Goal: Task Accomplishment & Management: Use online tool/utility

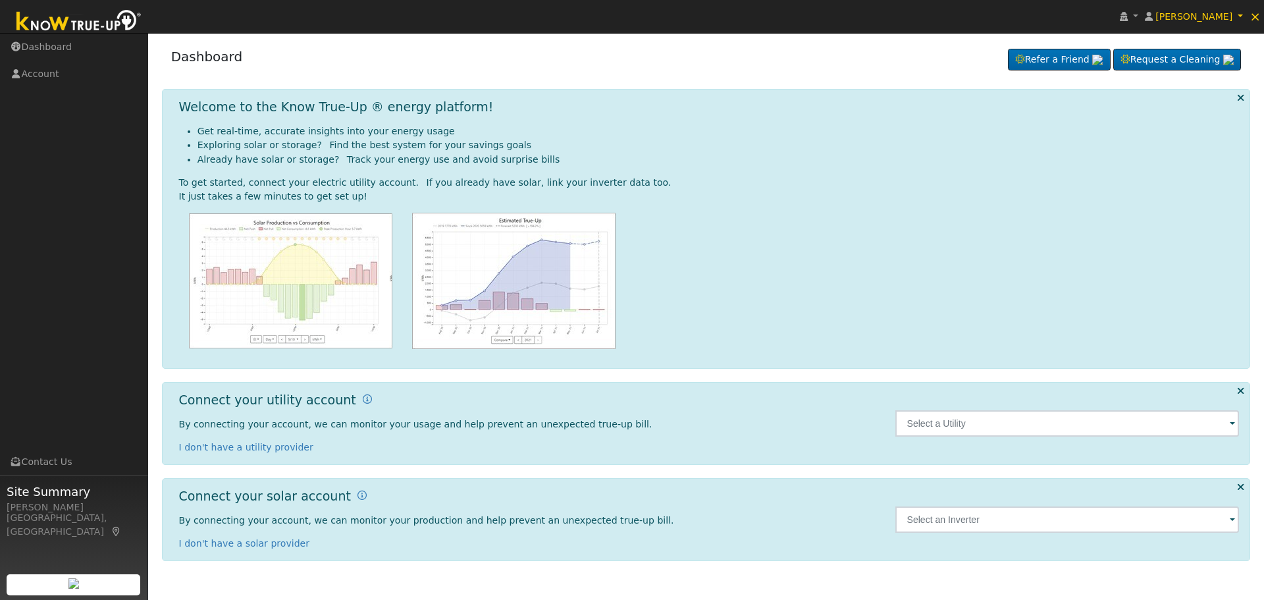
click at [1232, 430] on span at bounding box center [1232, 424] width 5 height 15
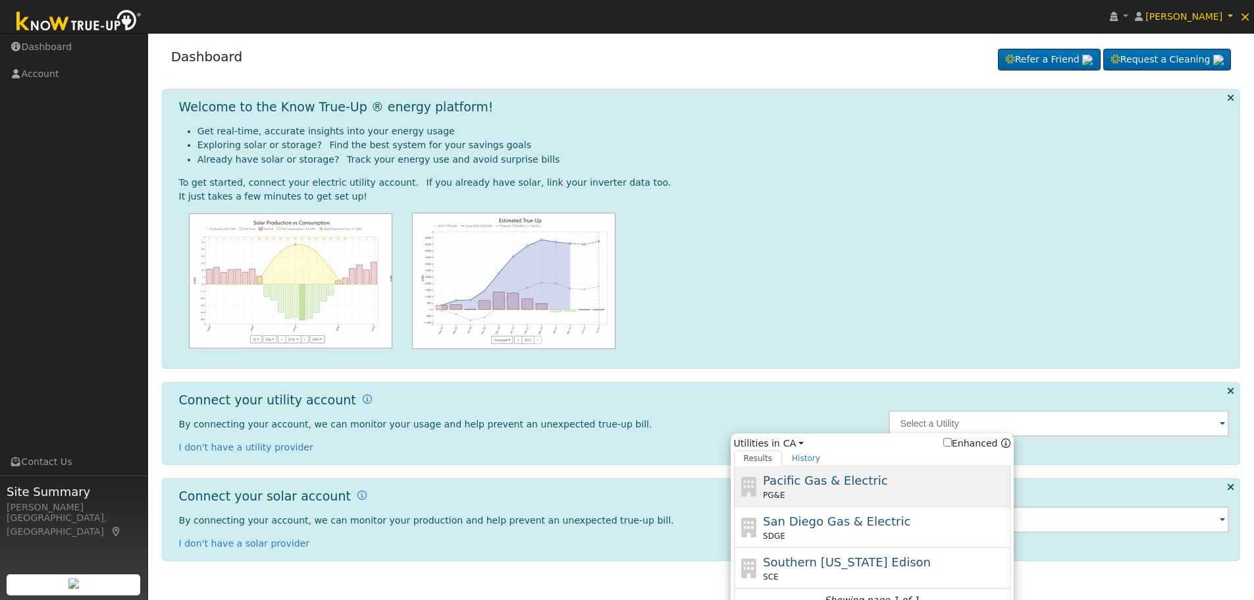
click at [853, 487] on span "Pacific Gas & Electric" at bounding box center [825, 480] width 124 height 14
type input "PG&E"
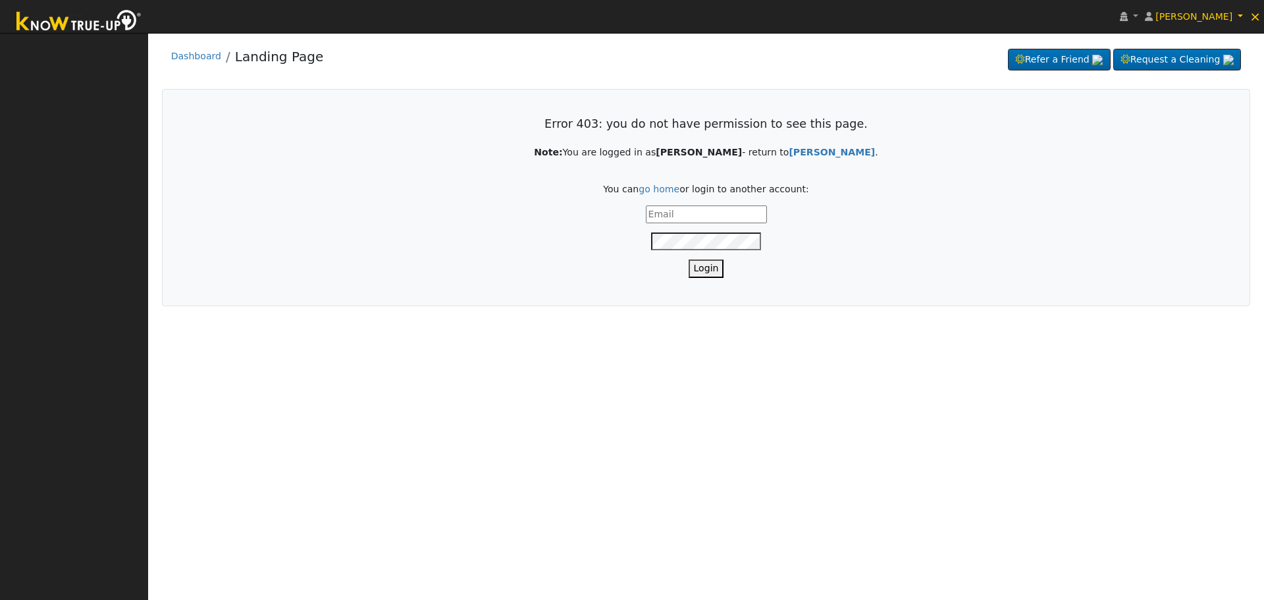
type input "[EMAIL_ADDRESS][DOMAIN_NAME]"
click at [704, 266] on button "Login" at bounding box center [707, 268] width 36 height 18
